Goal: Check status: Check status

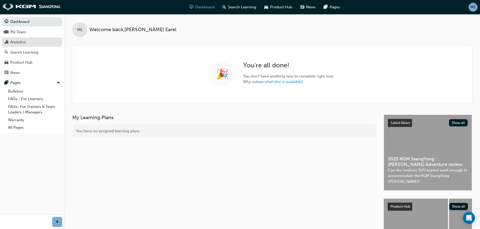
click at [24, 42] on div "Analytics" at bounding box center [18, 42] width 16 height 6
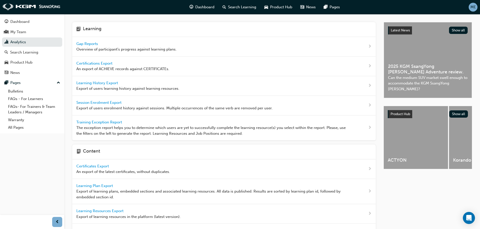
click at [87, 45] on span "Gap Reports" at bounding box center [87, 44] width 23 height 5
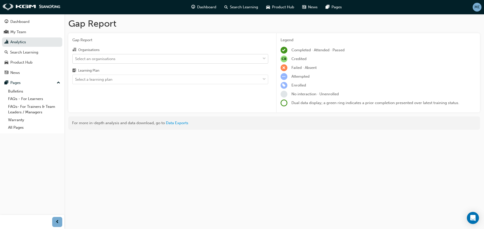
click at [113, 60] on div "Select an organisations" at bounding box center [95, 59] width 40 height 6
click at [76, 60] on input "Organisations Select an organisations" at bounding box center [75, 58] width 1 height 4
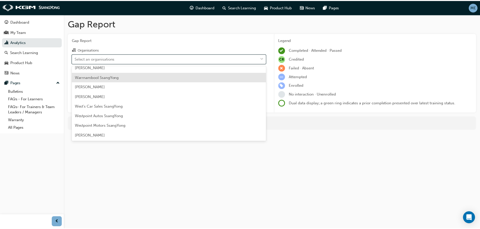
scroll to position [634, 0]
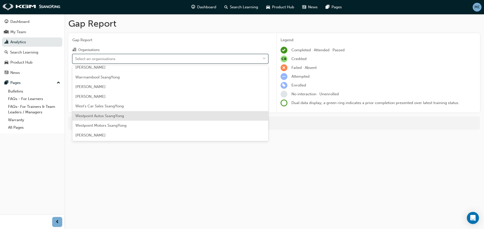
click at [130, 114] on div "Westpoint Autos SsangYong" at bounding box center [170, 116] width 196 height 10
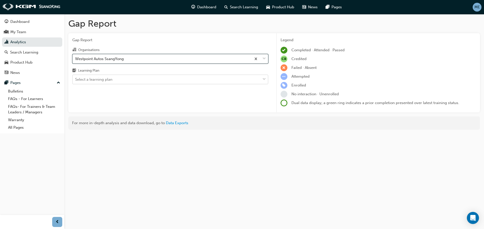
click at [134, 79] on div "Select a learning plan" at bounding box center [167, 79] width 188 height 9
click at [76, 79] on input "Learning Plan Select a learning plan" at bounding box center [75, 79] width 1 height 4
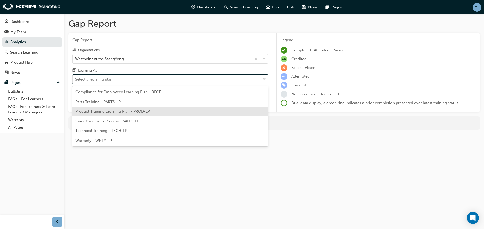
click at [130, 112] on span "Product Training Learning Plan - PROD-LP" at bounding box center [112, 111] width 75 height 5
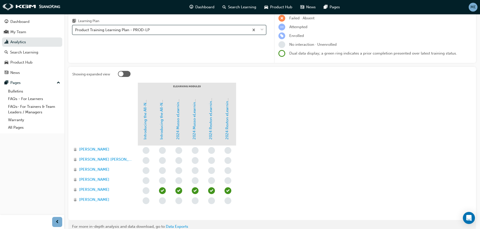
scroll to position [50, 0]
